Goal: Obtain resource: Download file/media

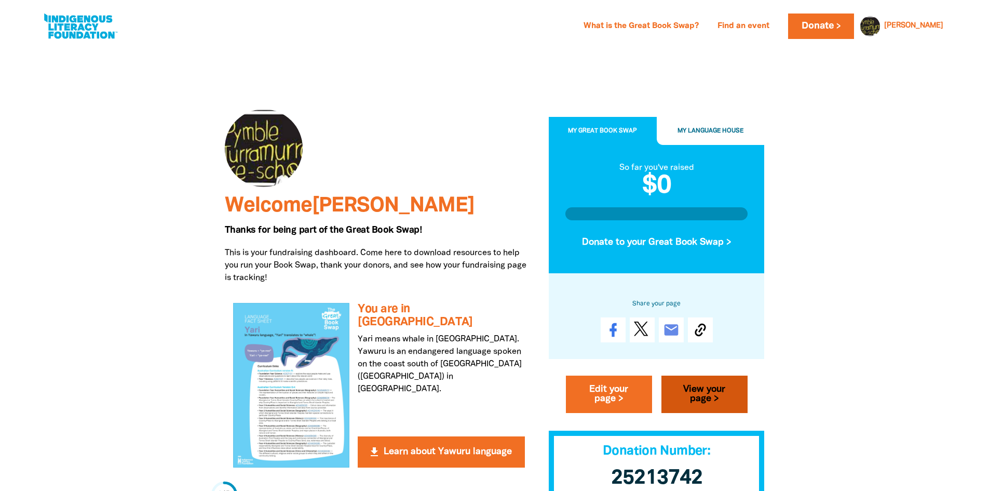
click at [714, 398] on link "View your page >" at bounding box center [704, 394] width 86 height 37
click at [277, 157] on div at bounding box center [264, 148] width 78 height 78
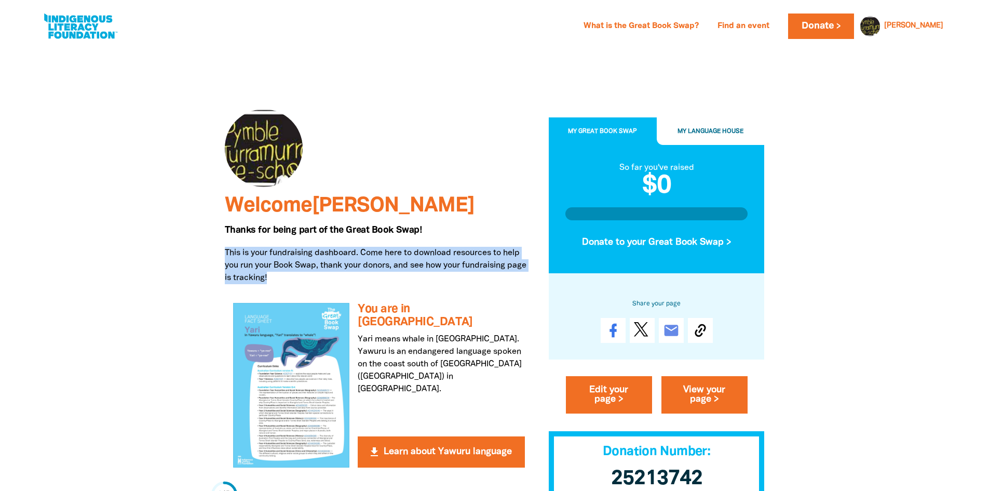
drag, startPoint x: 286, startPoint y: 277, endPoint x: 227, endPoint y: 253, distance: 63.3
click at [227, 253] on p "This is your fundraising dashboard. Come here to download resources to help you…" at bounding box center [379, 265] width 308 height 37
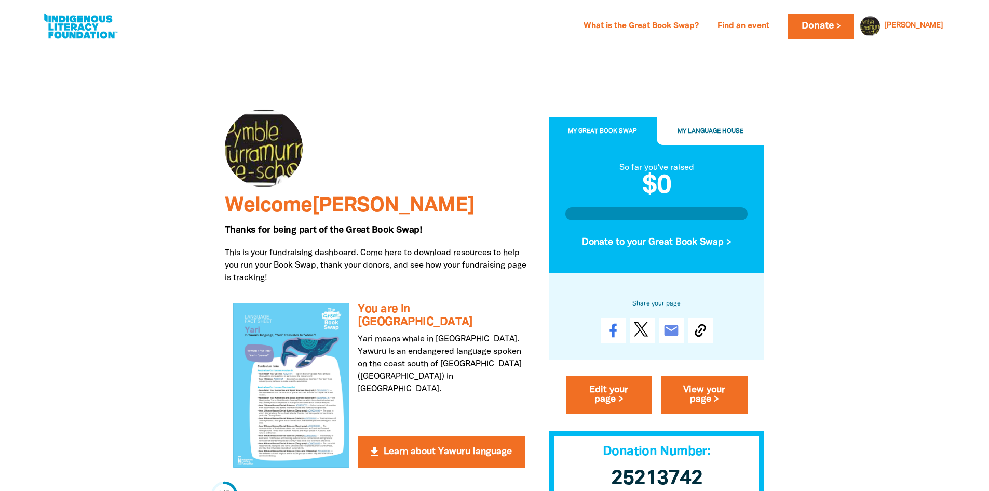
click at [443, 299] on div "get_app You are in Yari house Yari means whale in [GEOGRAPHIC_DATA]. Yawuru is …" at bounding box center [379, 384] width 308 height 181
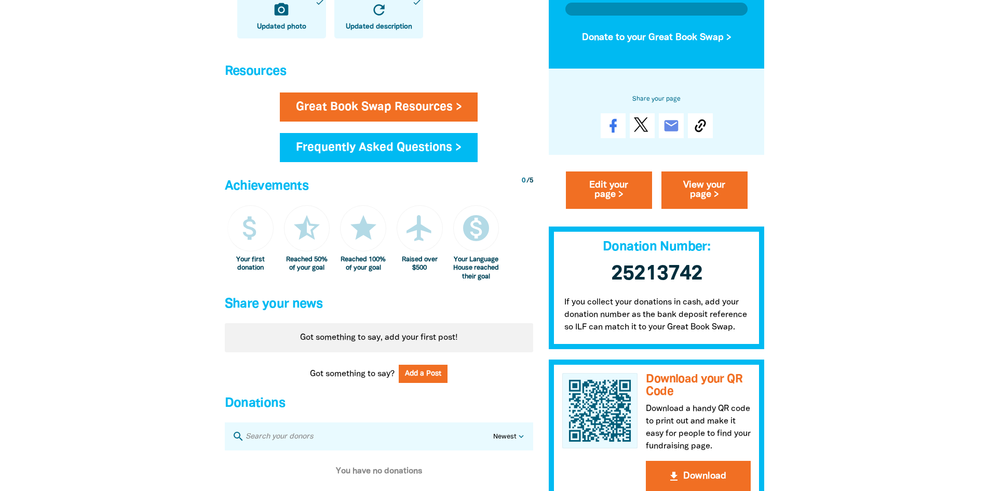
scroll to position [675, 0]
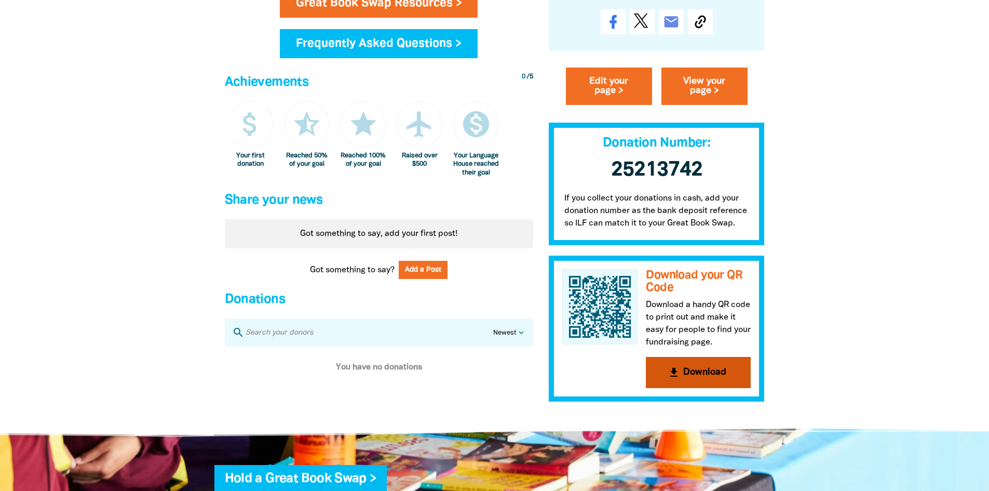
click at [699, 379] on button "get_app Download" at bounding box center [698, 371] width 105 height 31
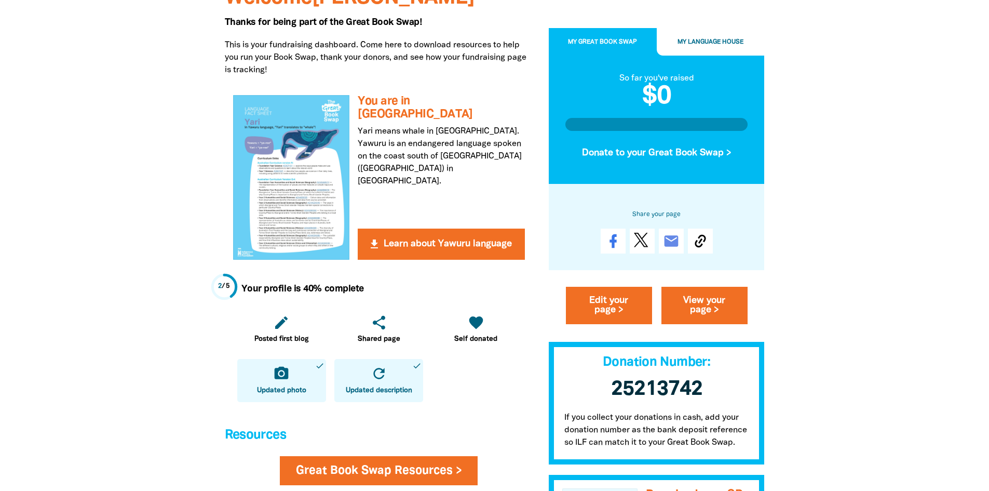
scroll to position [0, 0]
